Goal: Task Accomplishment & Management: Manage account settings

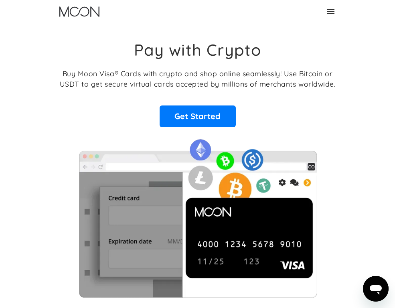
click at [0, 0] on link "Sign Up" at bounding box center [0, 0] width 0 height 0
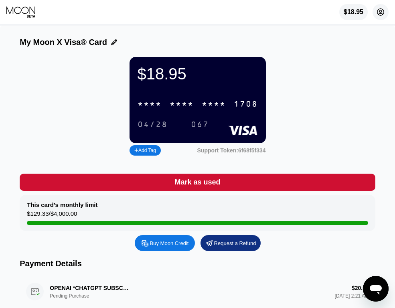
click at [381, 11] on circle at bounding box center [380, 12] width 16 height 16
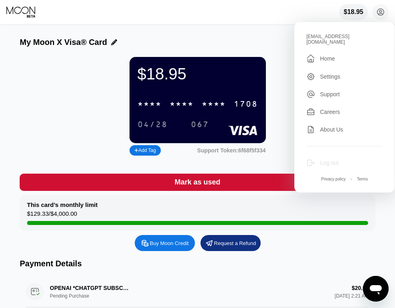
click at [328, 159] on div "Log out" at bounding box center [329, 162] width 19 height 6
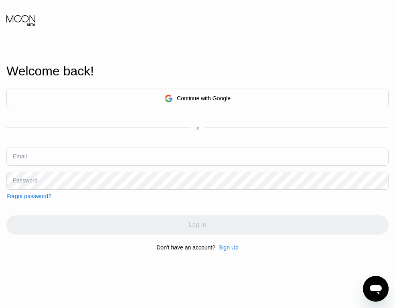
type input "[EMAIL_ADDRESS][DOMAIN_NAME]"
click at [152, 97] on div "Continue with Google" at bounding box center [197, 99] width 382 height 20
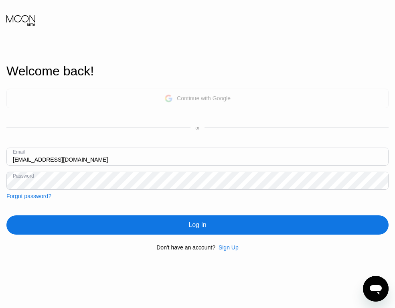
click at [164, 97] on icon at bounding box center [168, 98] width 8 height 8
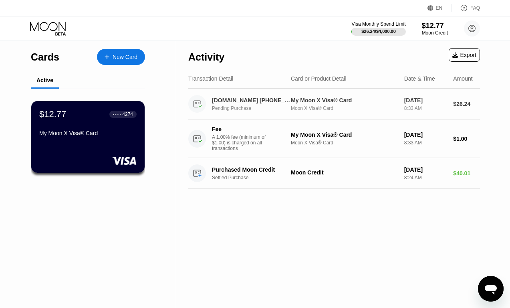
click at [292, 108] on div "Moon X Visa® Card" at bounding box center [344, 108] width 107 height 6
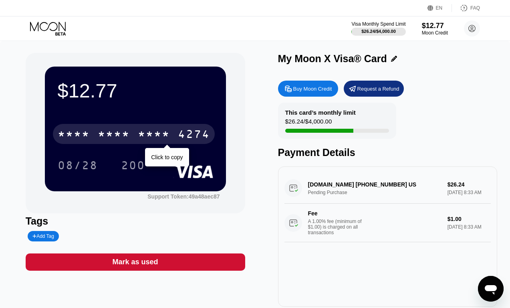
click at [147, 135] on div "* * * *" at bounding box center [154, 135] width 32 height 13
